Goal: Task Accomplishment & Management: Use online tool/utility

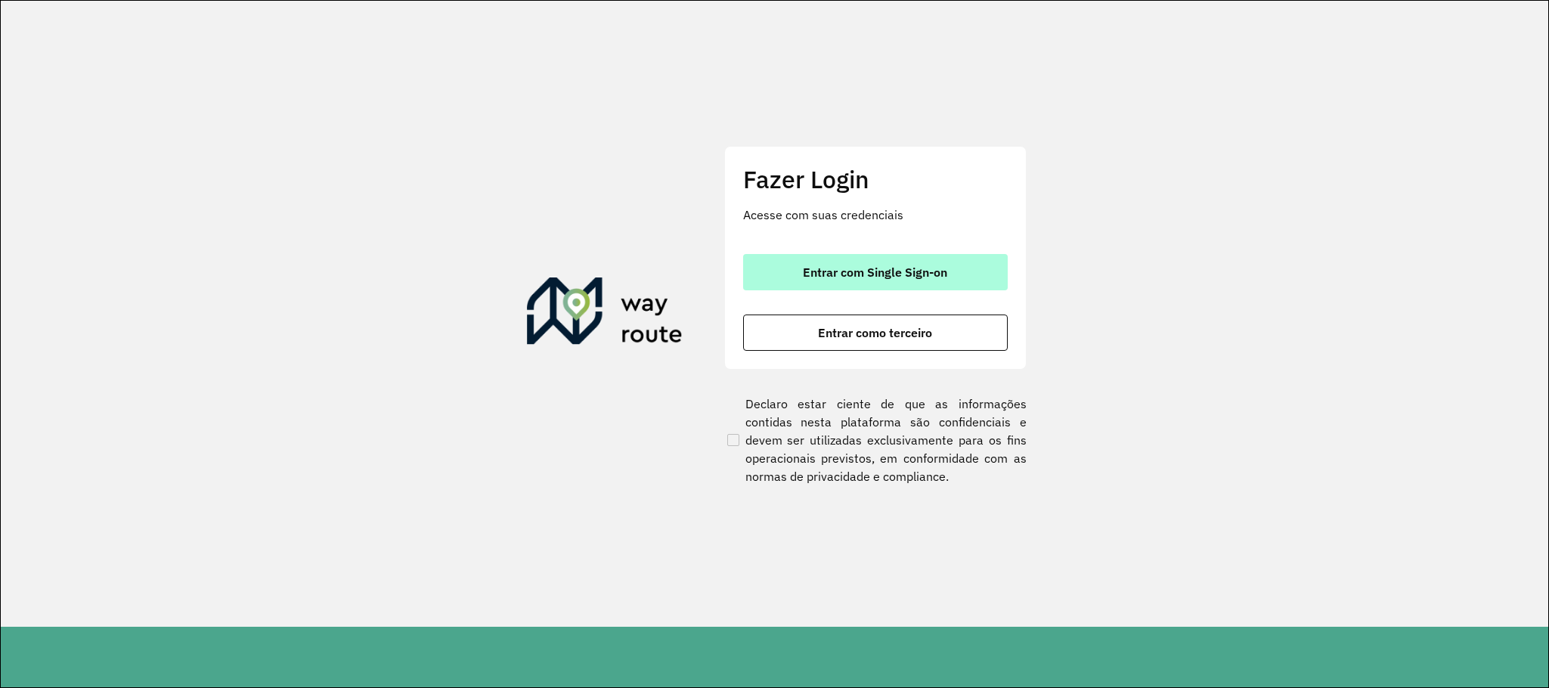
click at [815, 266] on span "Entrar com Single Sign-on" at bounding box center [875, 272] width 144 height 12
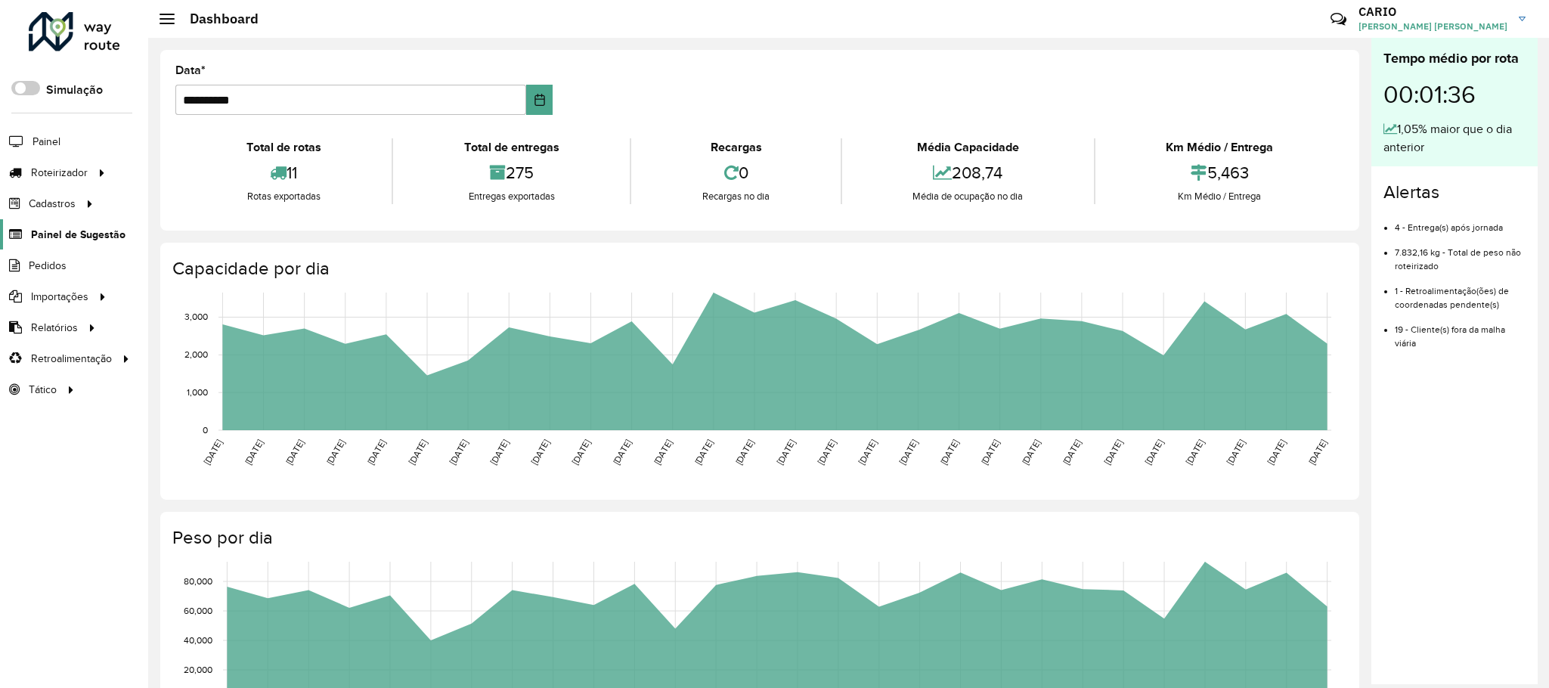
click at [93, 240] on span "Painel de Sugestão" at bounding box center [78, 235] width 94 height 16
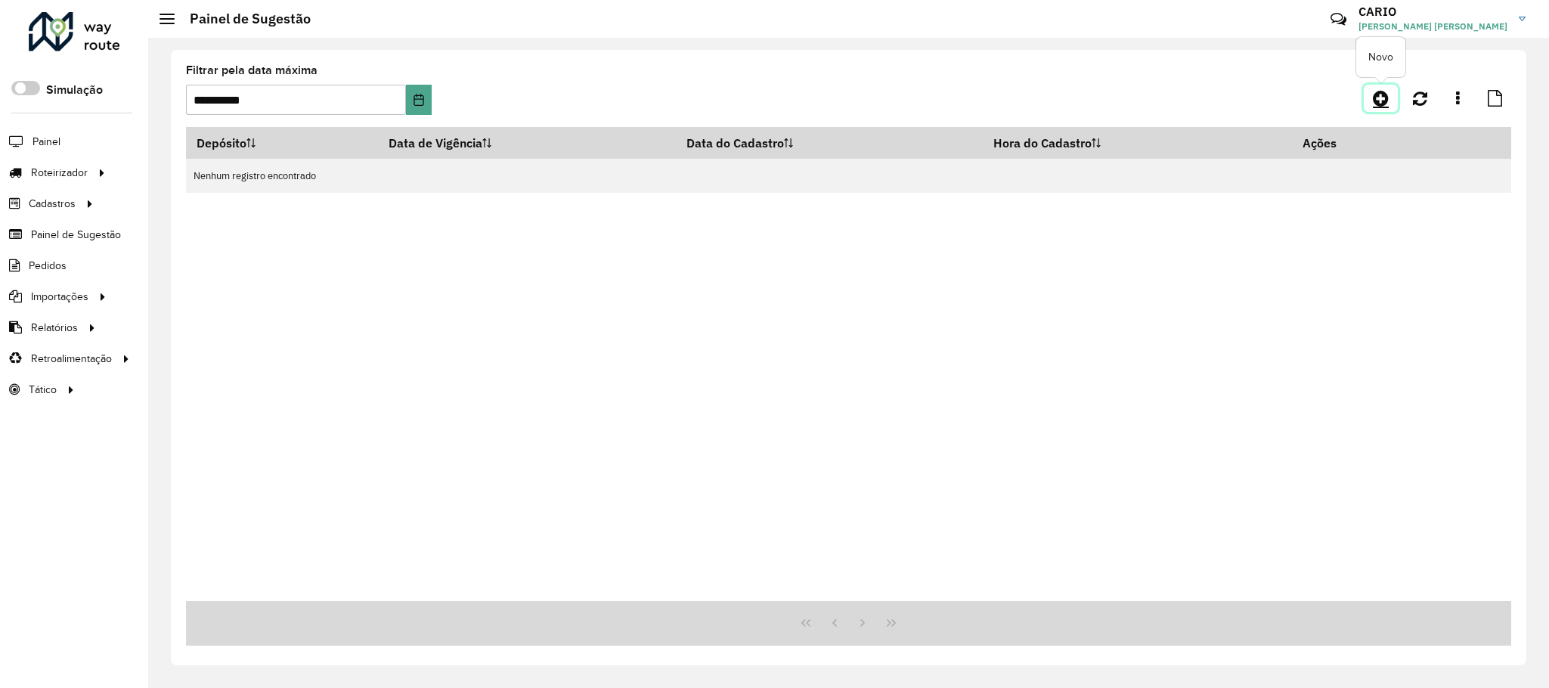
click at [1365, 98] on link at bounding box center [1381, 98] width 34 height 27
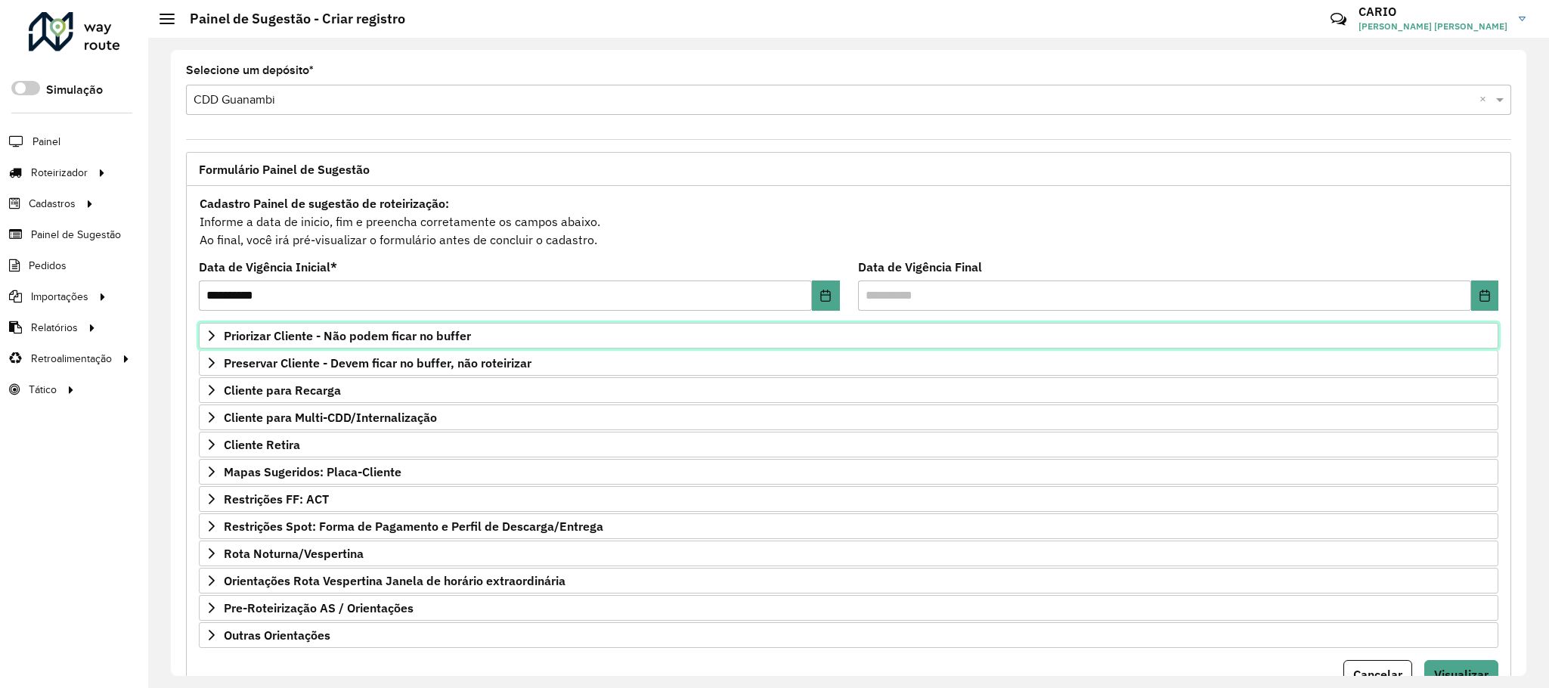
click at [349, 336] on span "Priorizar Cliente - Não podem ficar no buffer" at bounding box center [347, 336] width 247 height 12
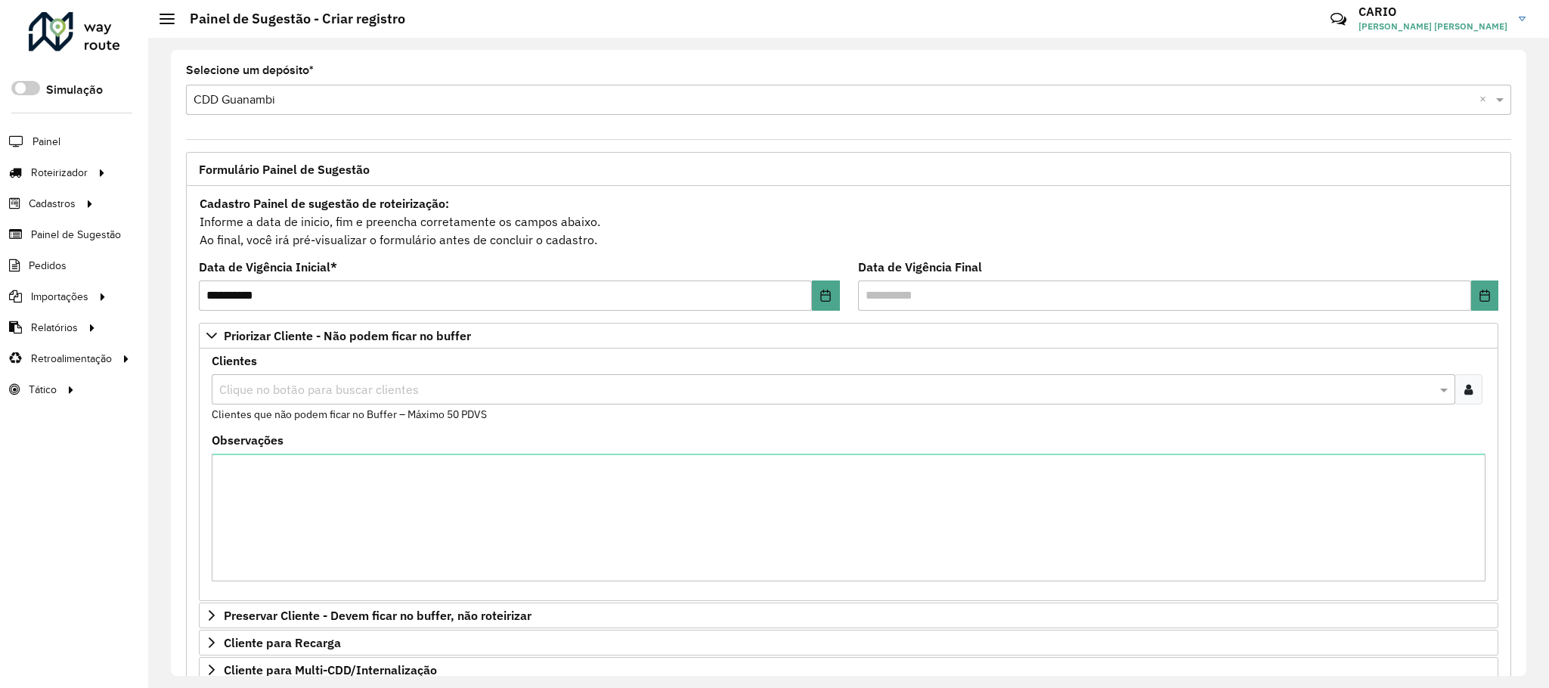
click at [331, 395] on input "text" at bounding box center [825, 390] width 1221 height 18
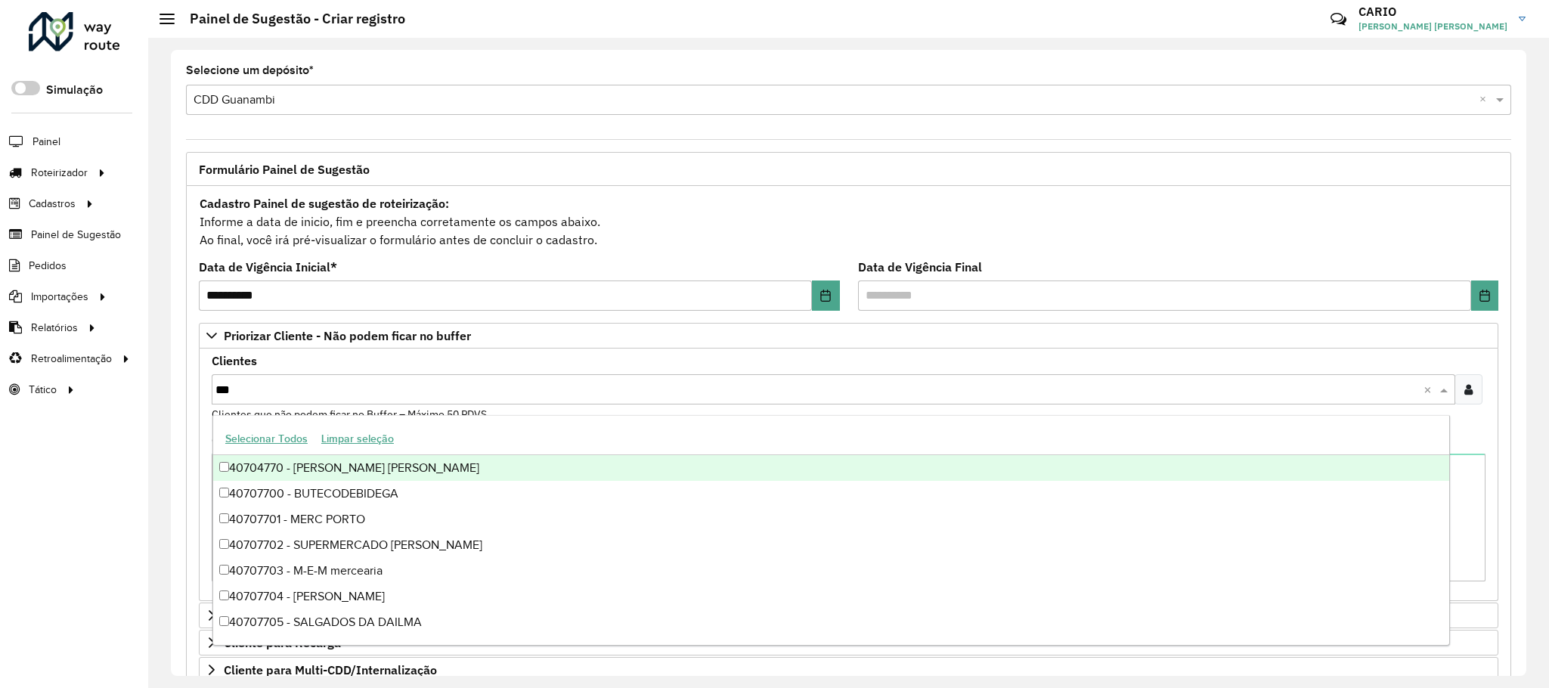
type input "****"
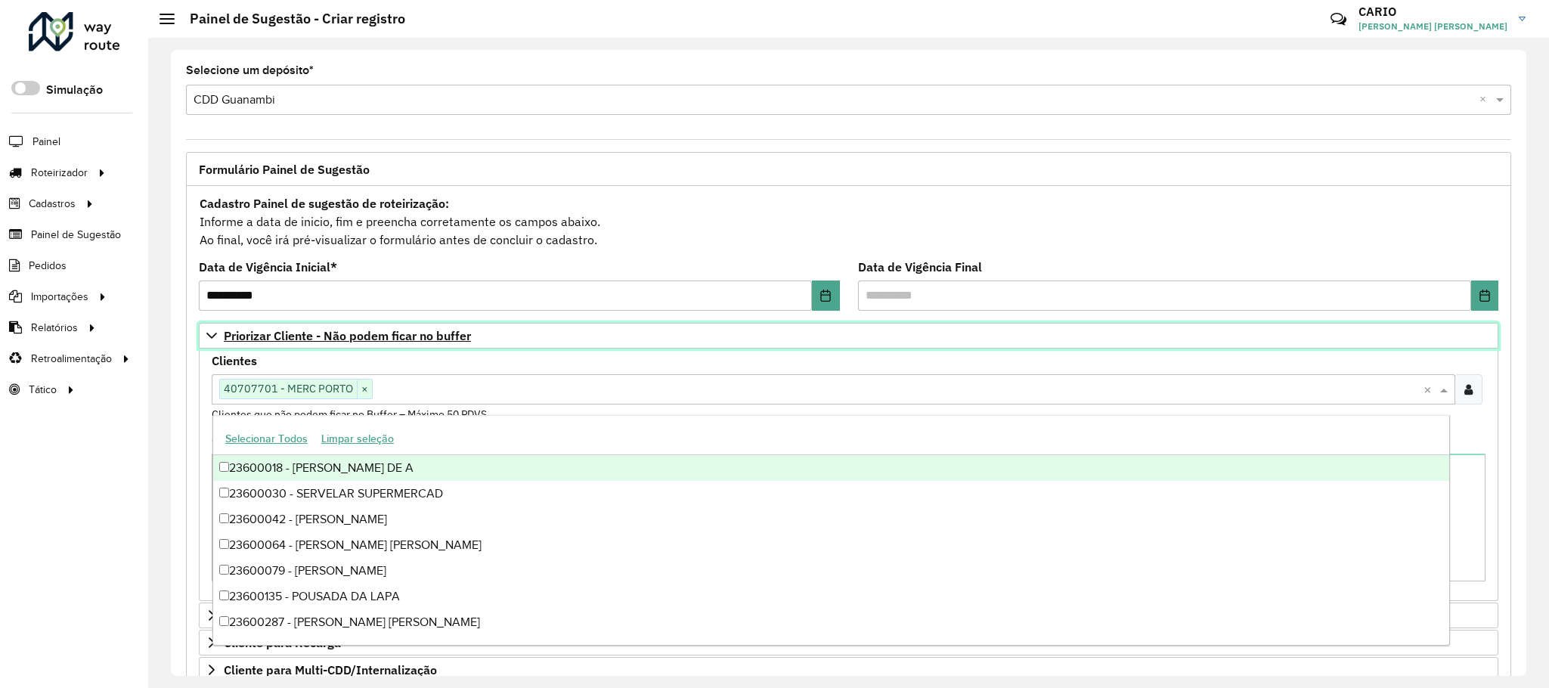
click at [320, 336] on span "Priorizar Cliente - Não podem ficar no buffer" at bounding box center [347, 336] width 247 height 12
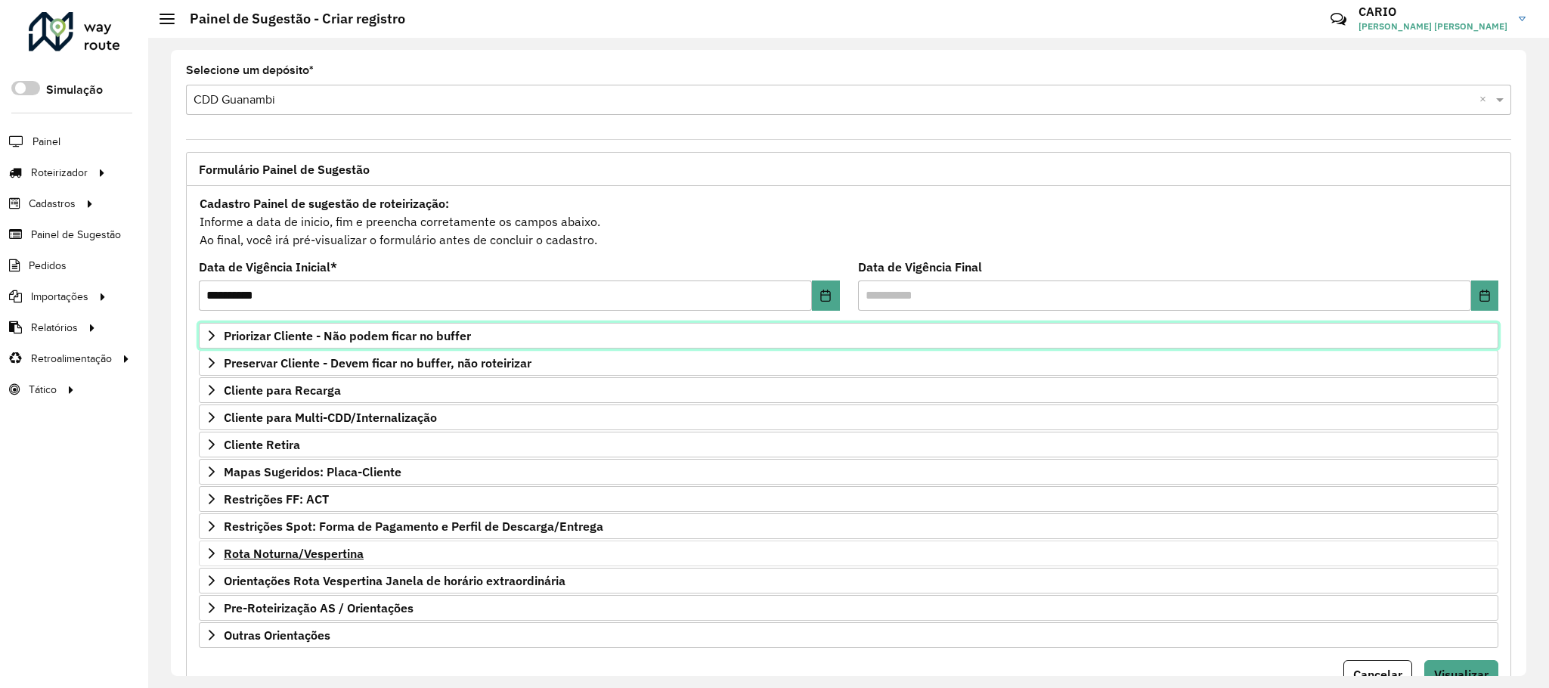
scroll to position [78, 0]
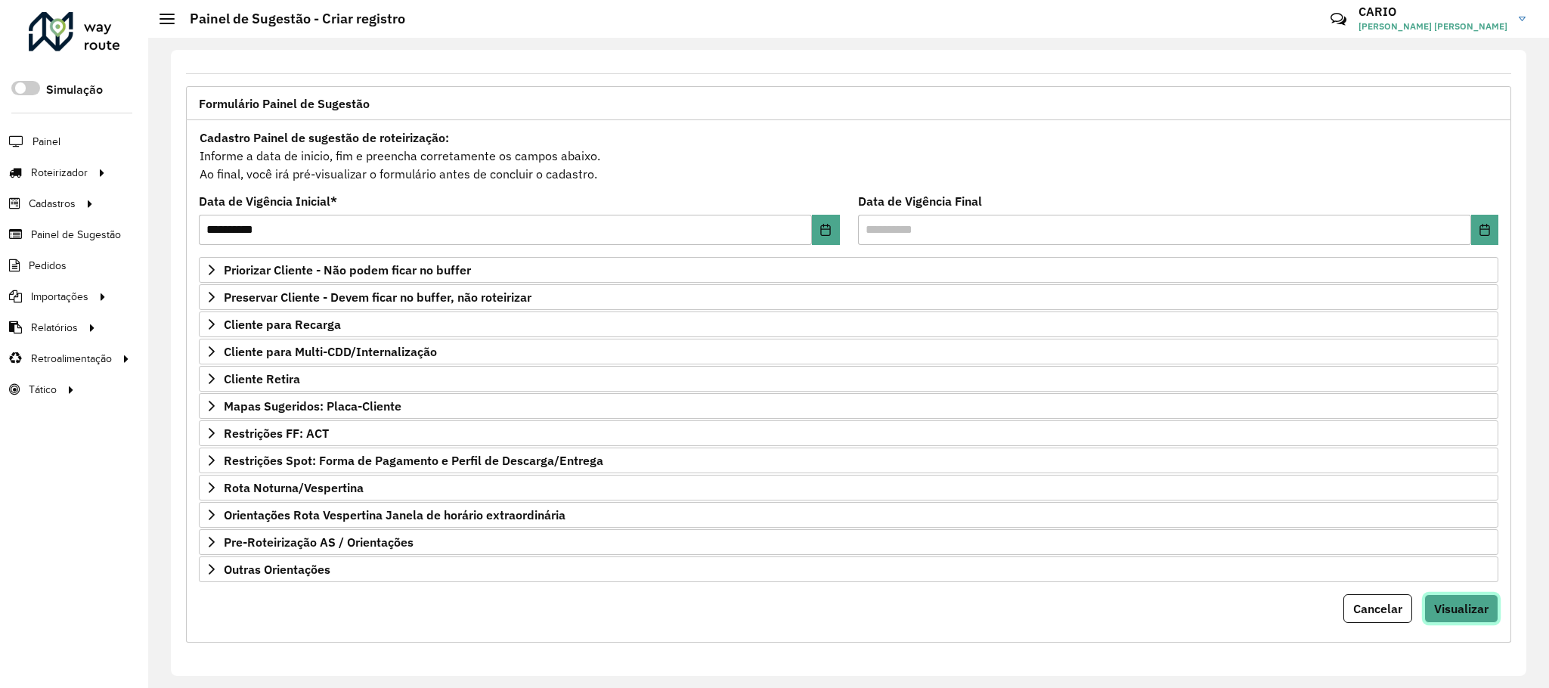
click at [1470, 608] on span "Visualizar" at bounding box center [1461, 608] width 54 height 15
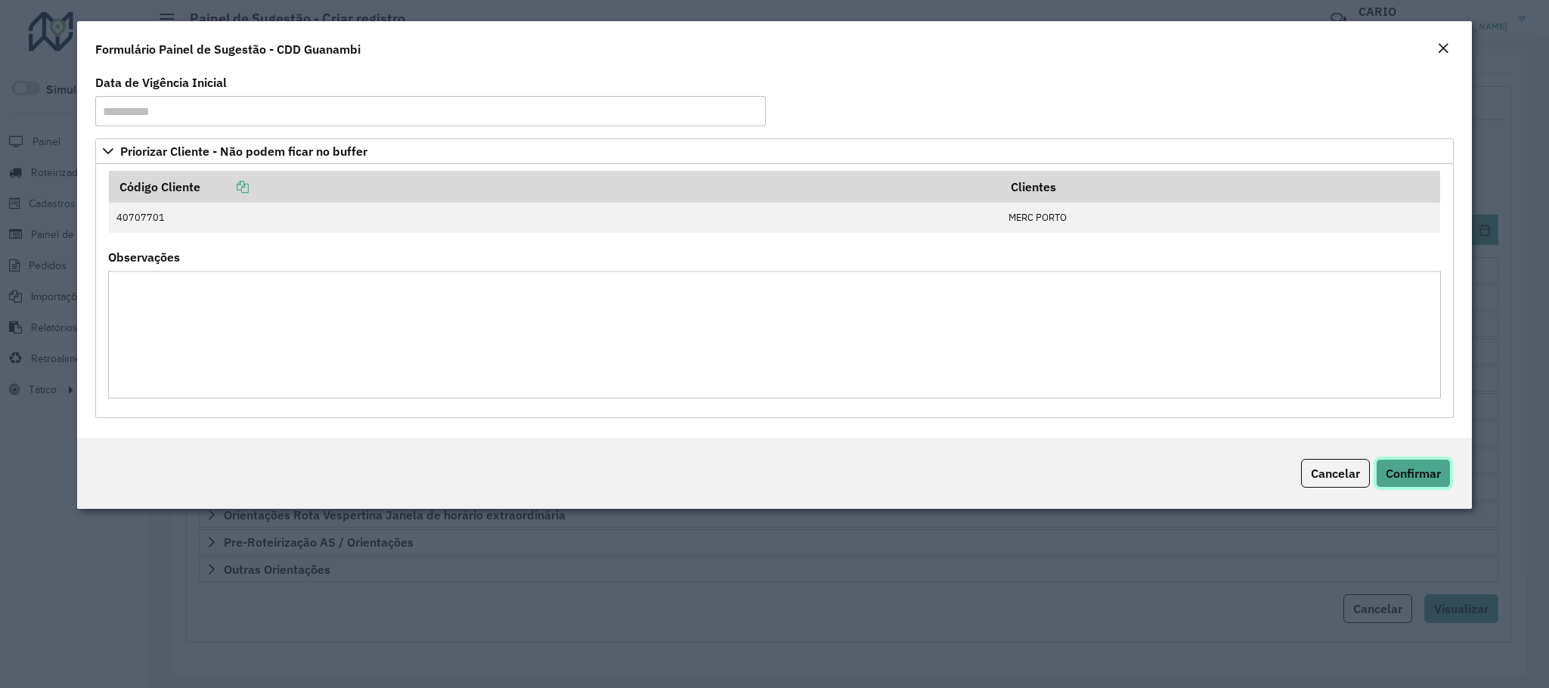
click at [1377, 472] on button "Confirmar" at bounding box center [1413, 473] width 75 height 29
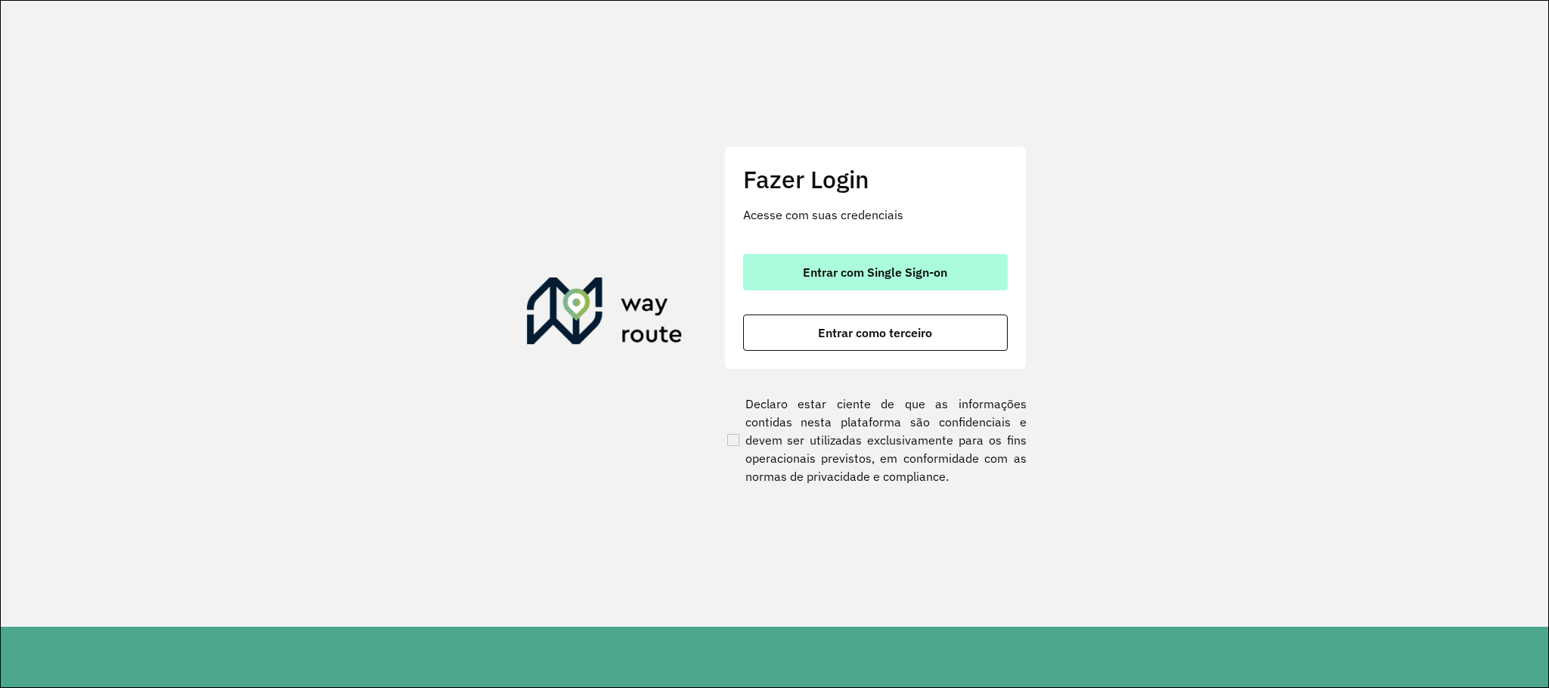
click at [948, 261] on button "Entrar com Single Sign-on" at bounding box center [875, 272] width 265 height 36
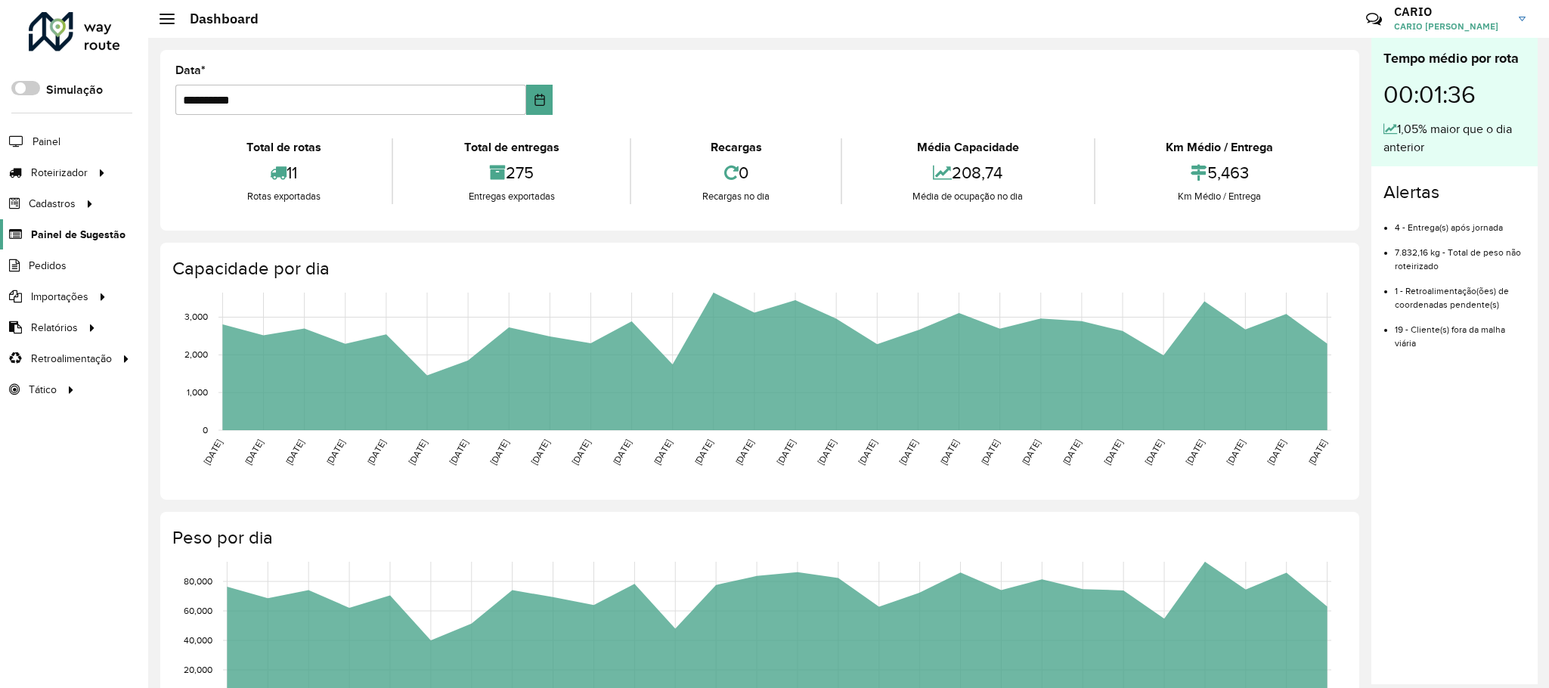
click at [76, 229] on span "Painel de Sugestão" at bounding box center [78, 235] width 94 height 16
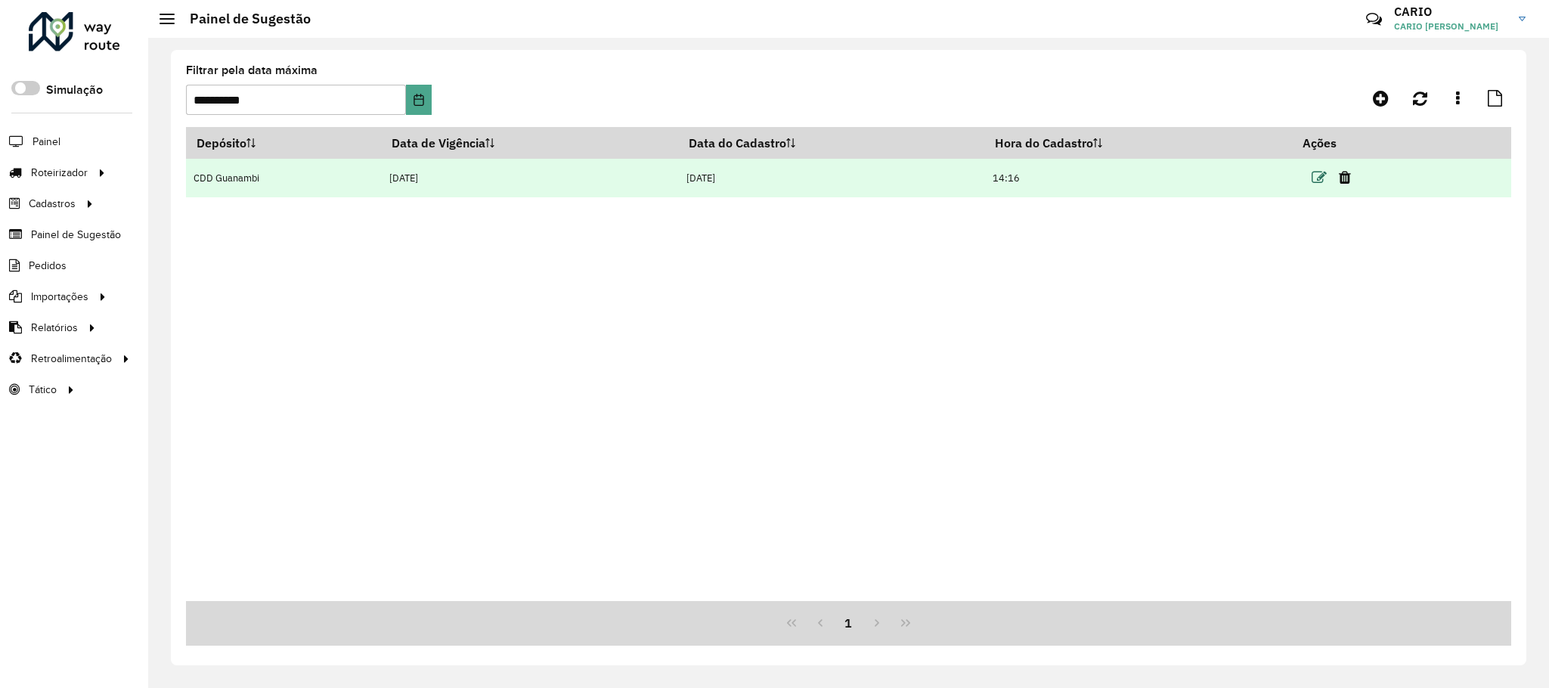
click at [1320, 173] on icon at bounding box center [1319, 177] width 15 height 15
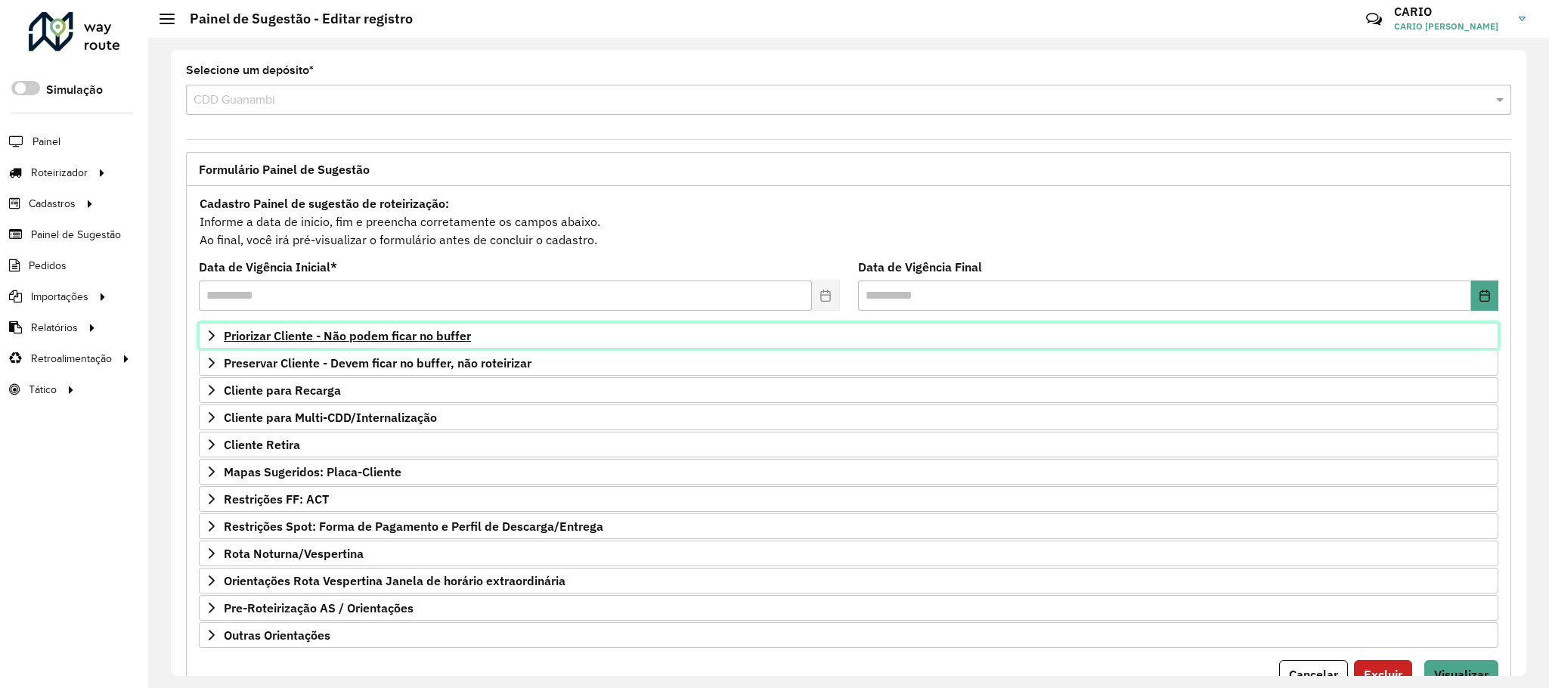
click at [330, 333] on span "Priorizar Cliente - Não podem ficar no buffer" at bounding box center [347, 336] width 247 height 12
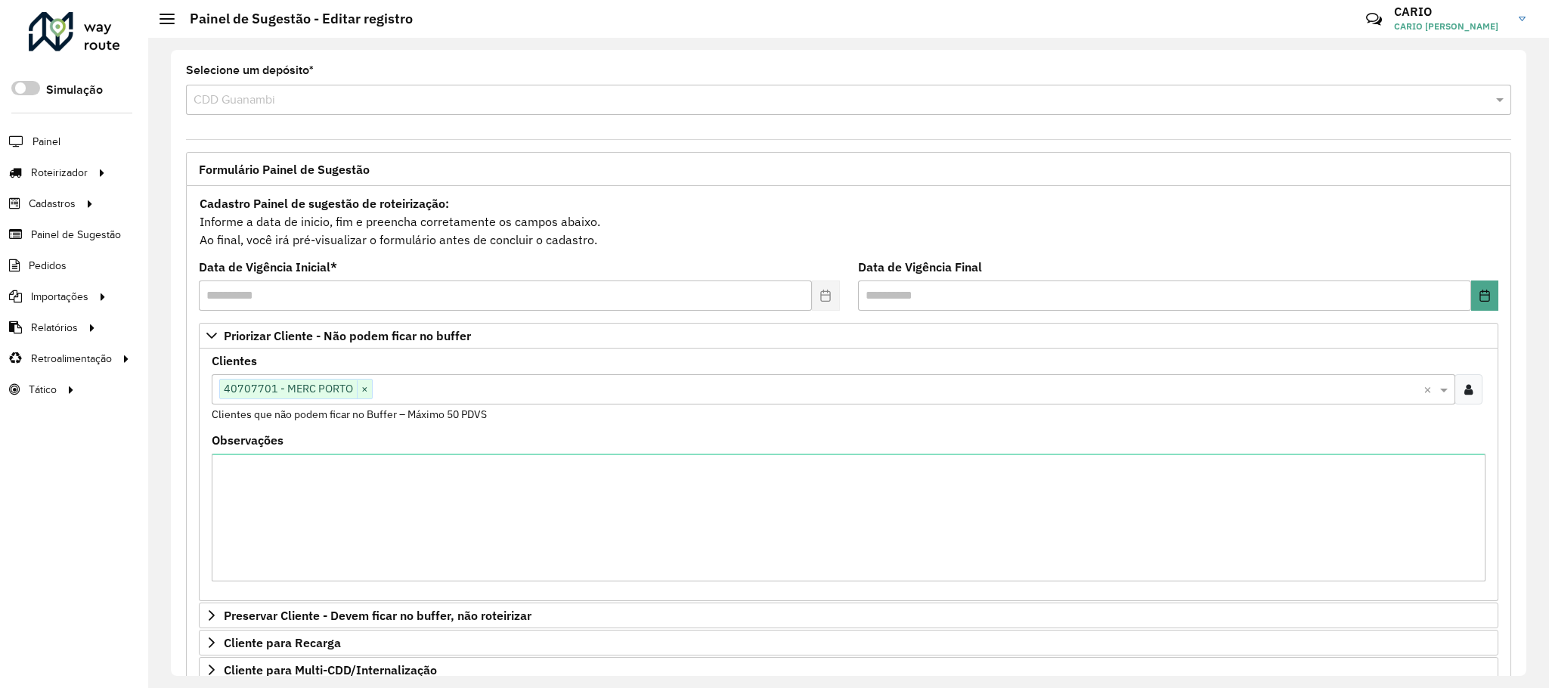
click at [420, 390] on input "text" at bounding box center [898, 390] width 1051 height 18
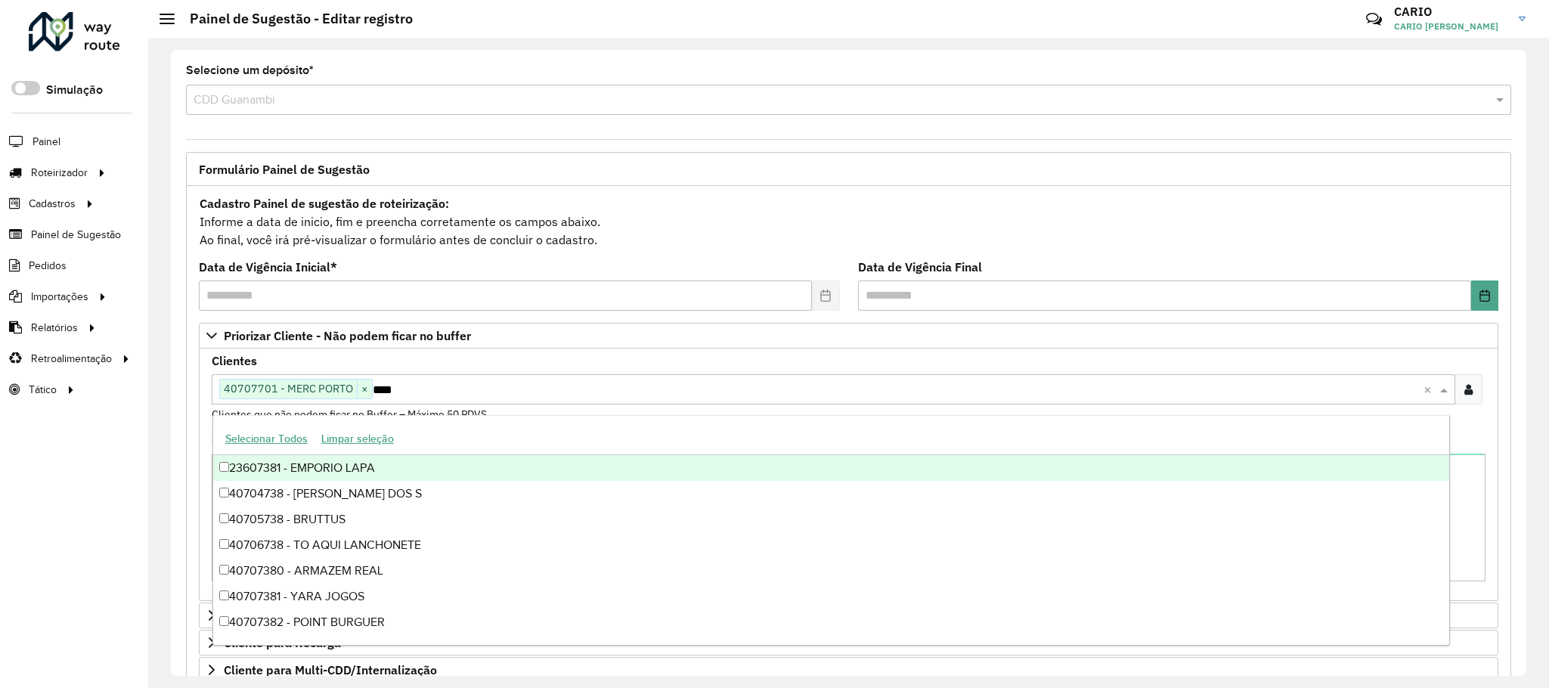
type input "*****"
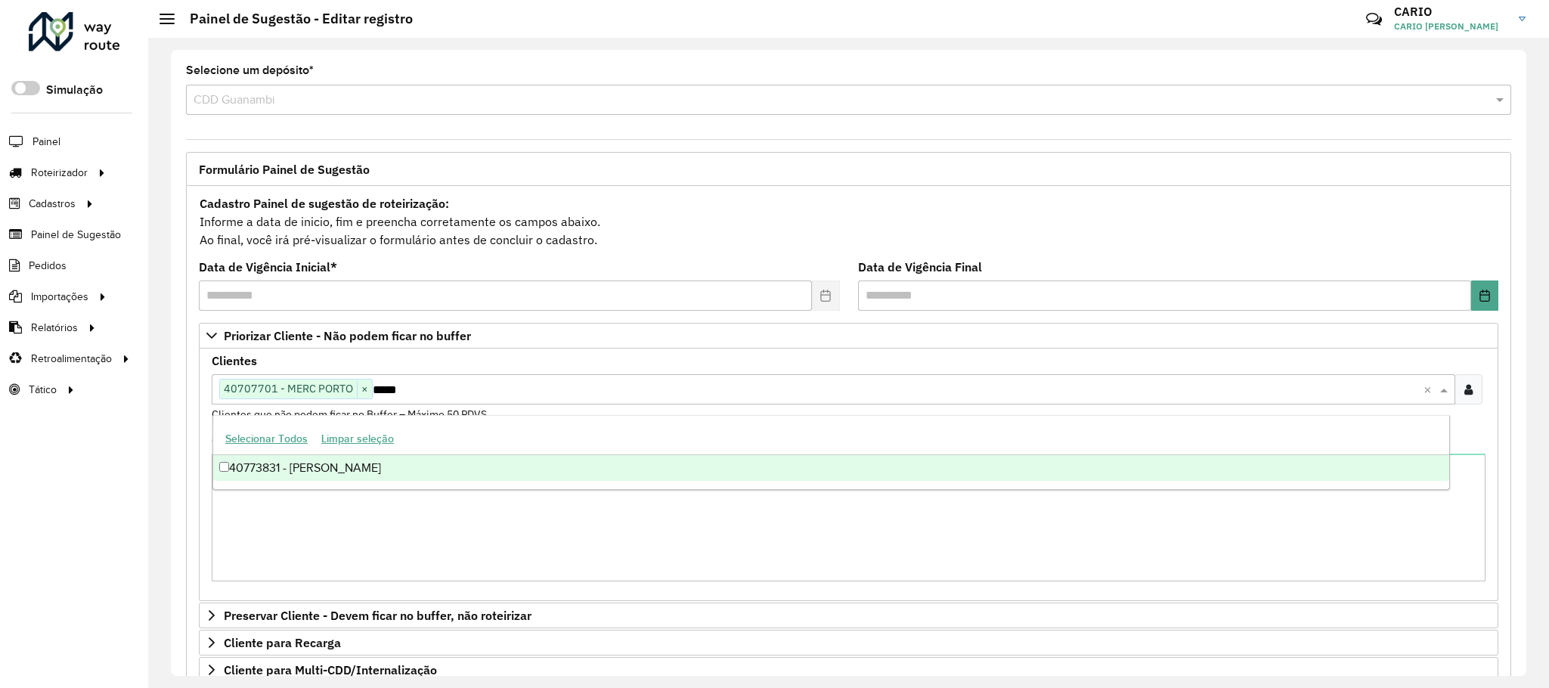
click at [414, 466] on div "40773831 - MERCEARIA BATISTA" at bounding box center [831, 468] width 1236 height 26
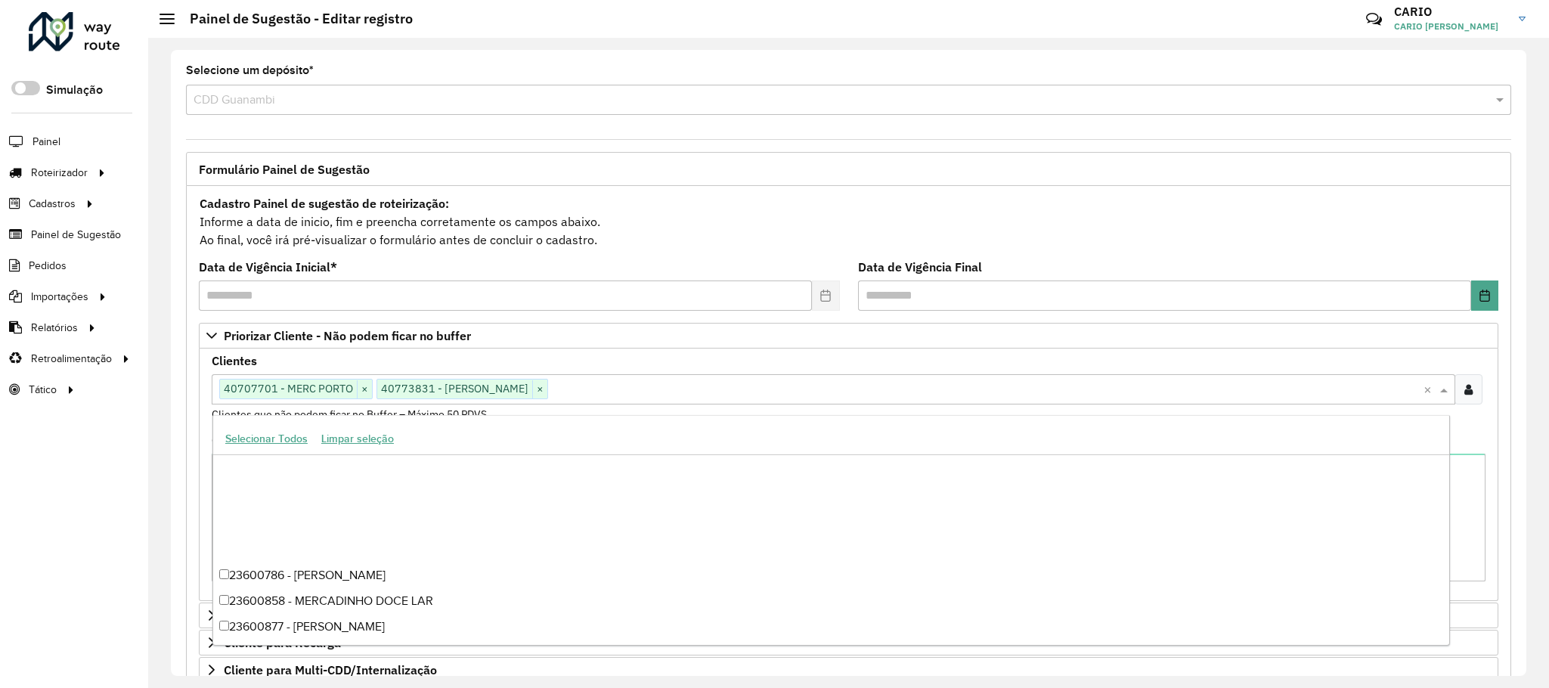
scroll to position [567, 0]
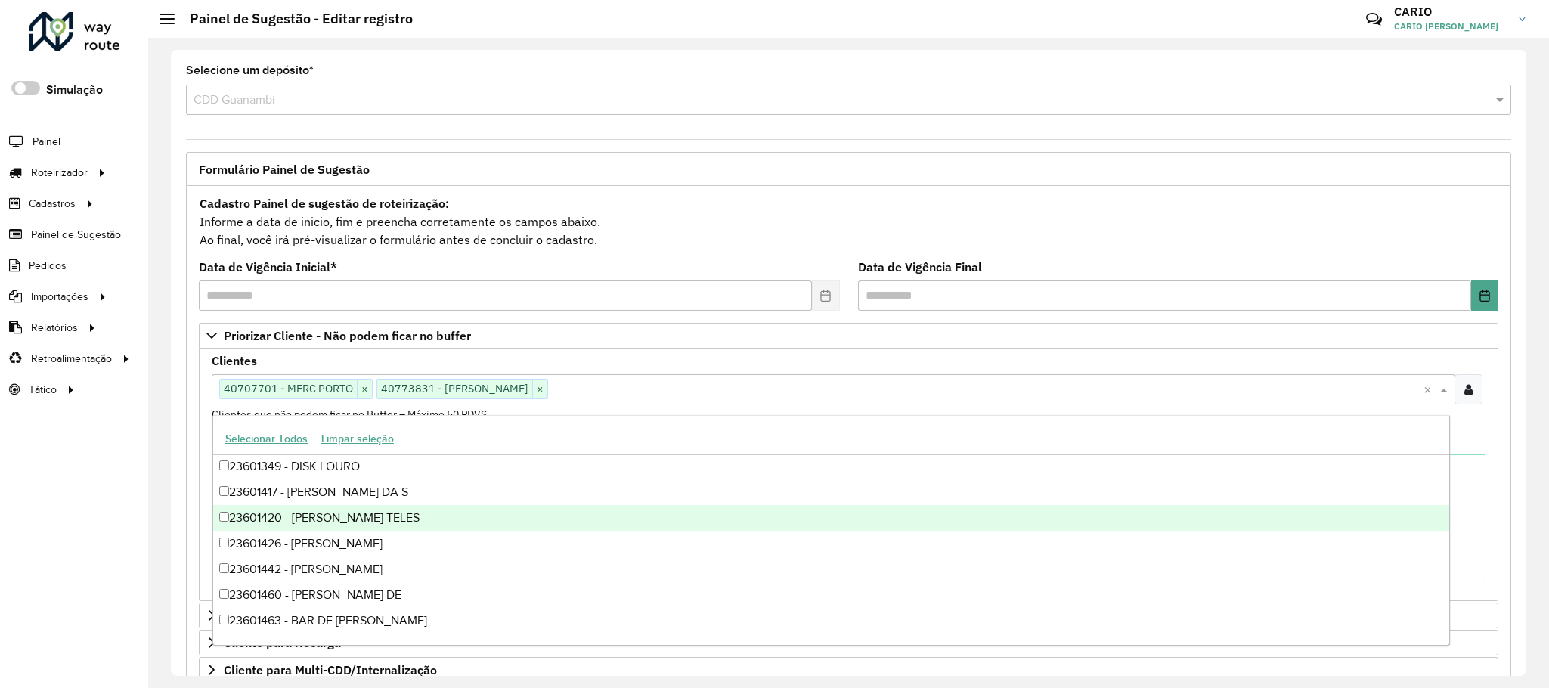
click at [1543, 434] on div "**********" at bounding box center [848, 363] width 1401 height 650
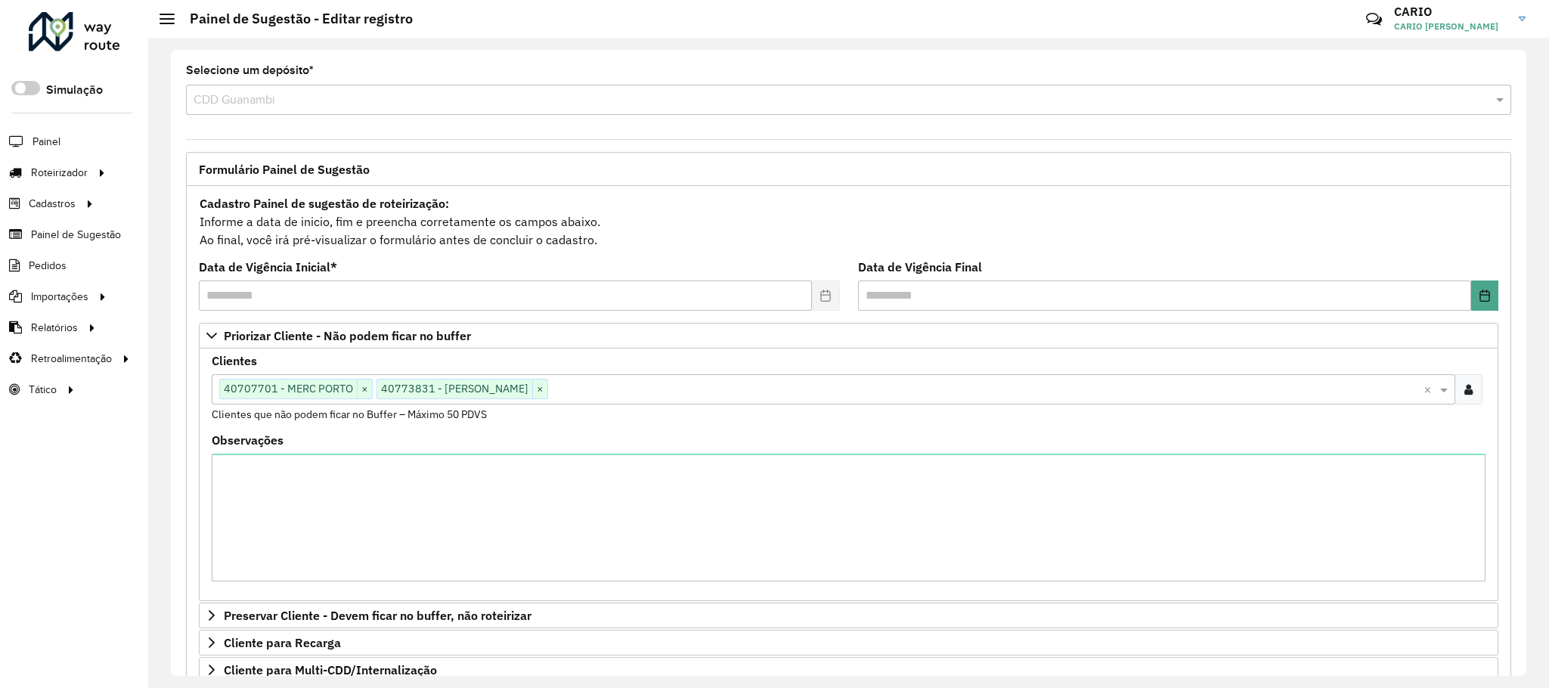
scroll to position [331, 0]
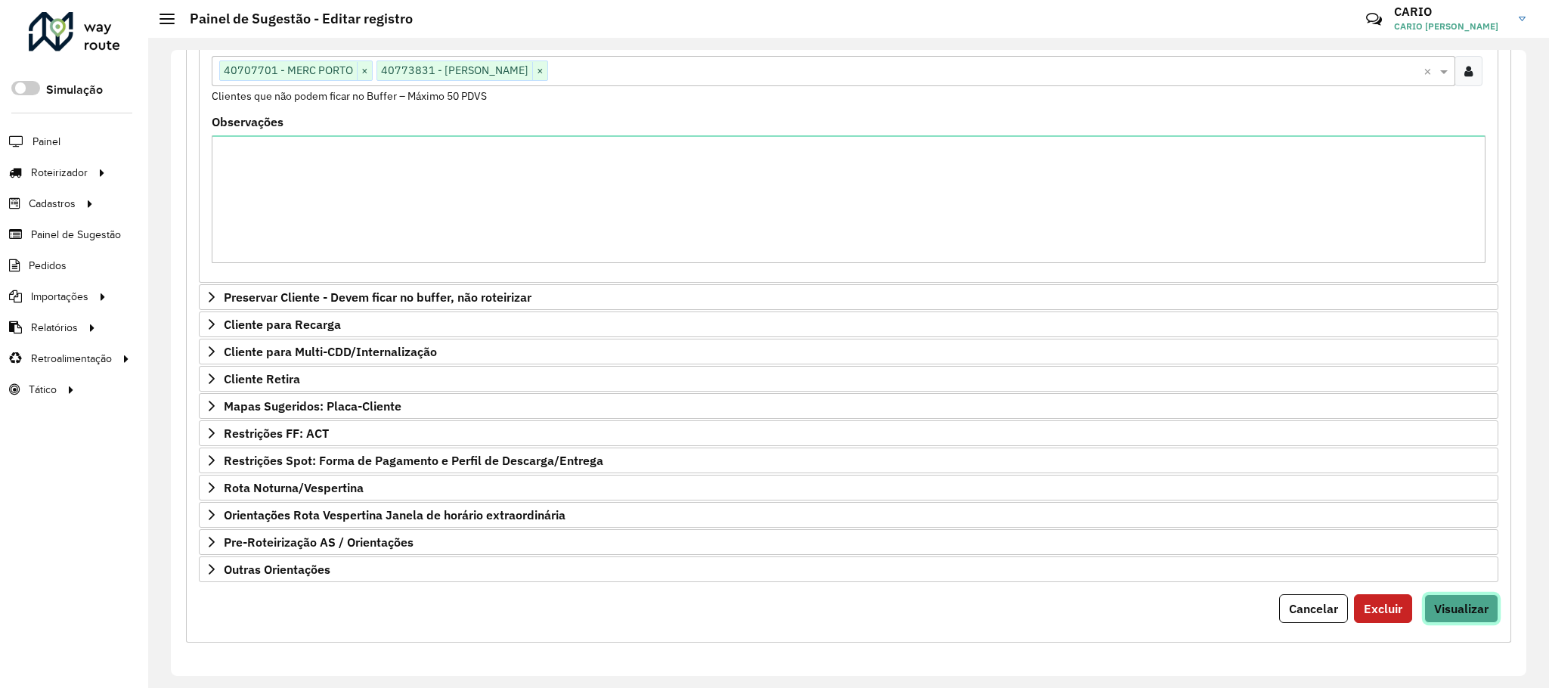
click at [1464, 611] on span "Visualizar" at bounding box center [1461, 608] width 54 height 15
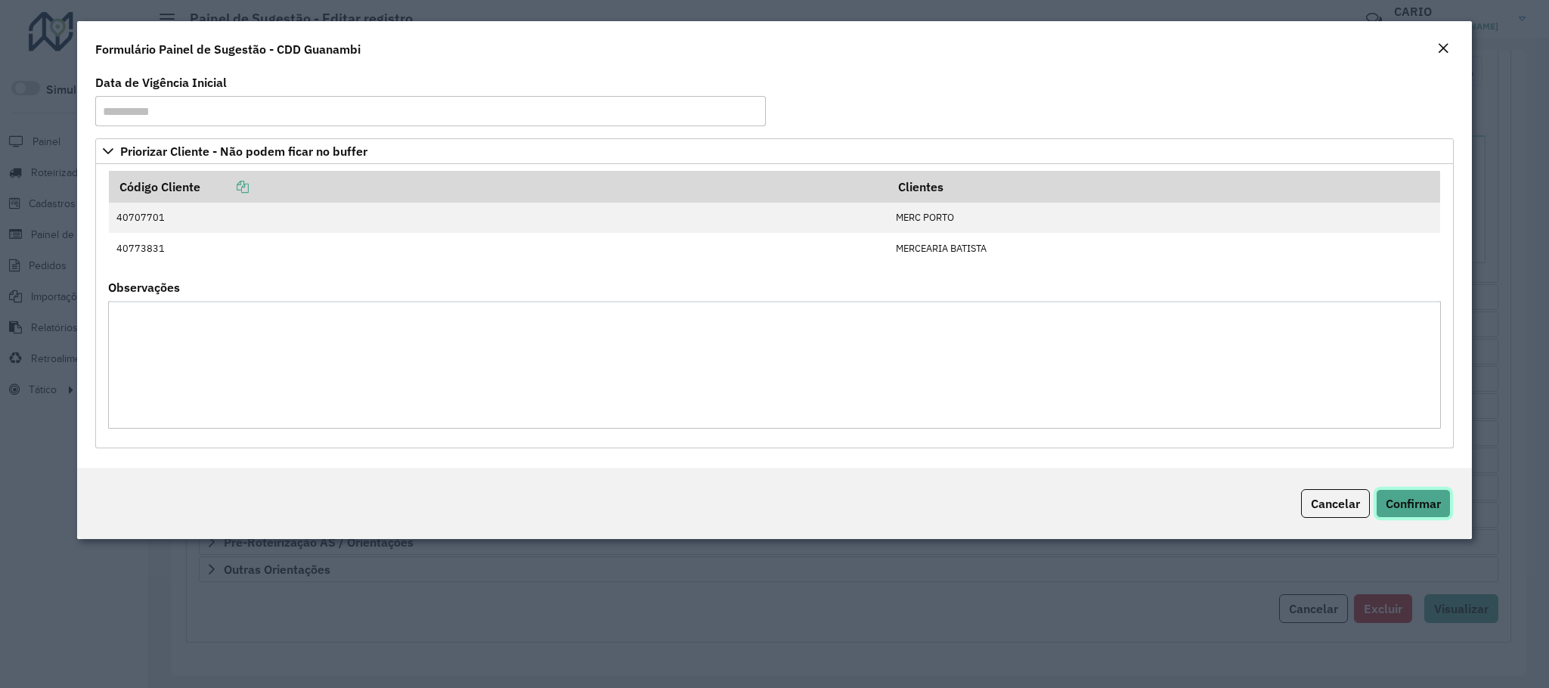
click at [1418, 495] on button "Confirmar" at bounding box center [1413, 503] width 75 height 29
